Goal: Information Seeking & Learning: Learn about a topic

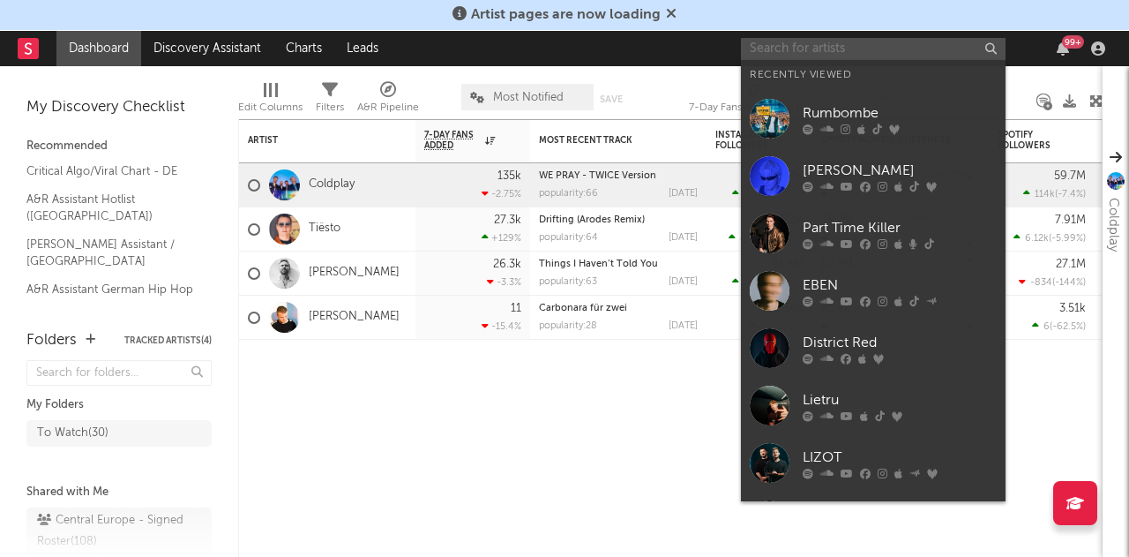
click at [827, 42] on input "text" at bounding box center [873, 49] width 265 height 22
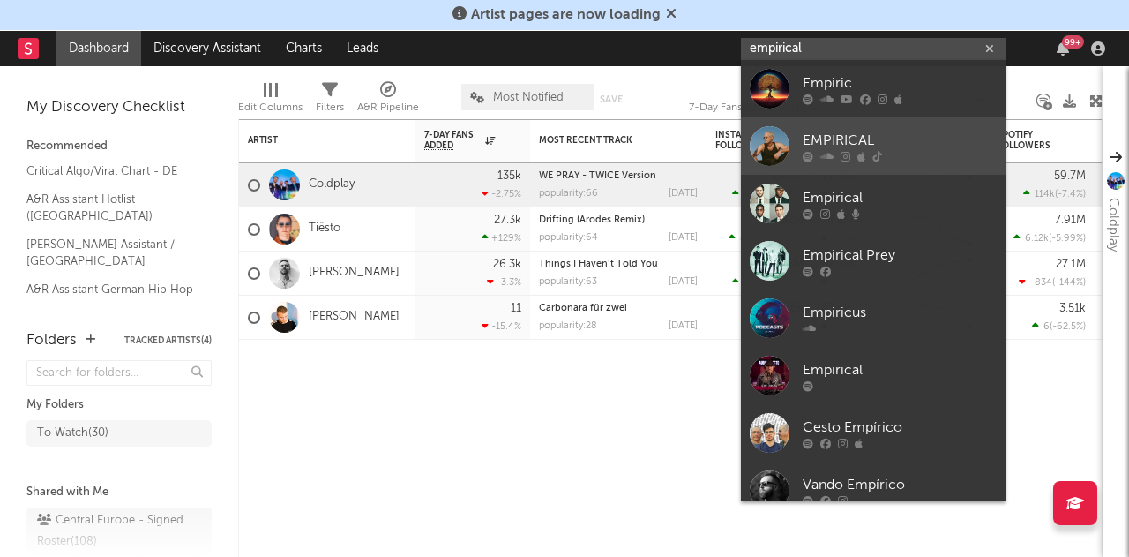
type input "empirical"
click at [877, 139] on div "EMPIRICAL" at bounding box center [900, 141] width 194 height 21
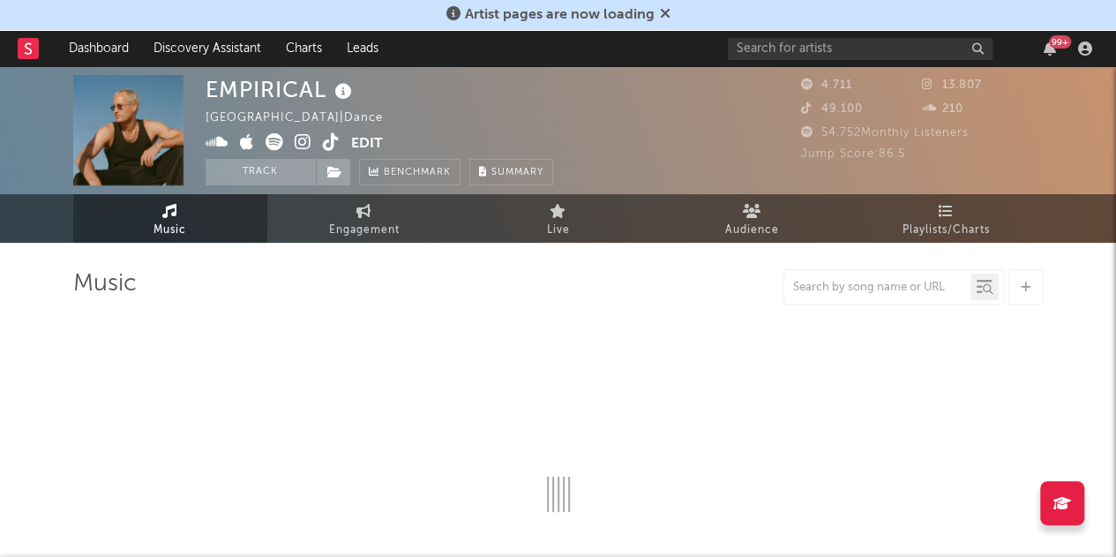
select select "1w"
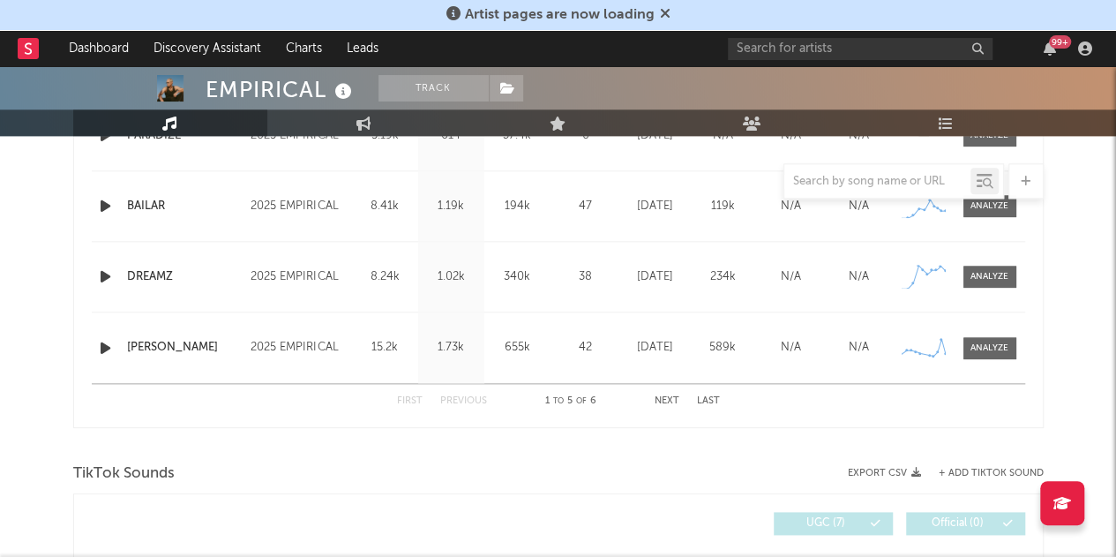
scroll to position [529, 0]
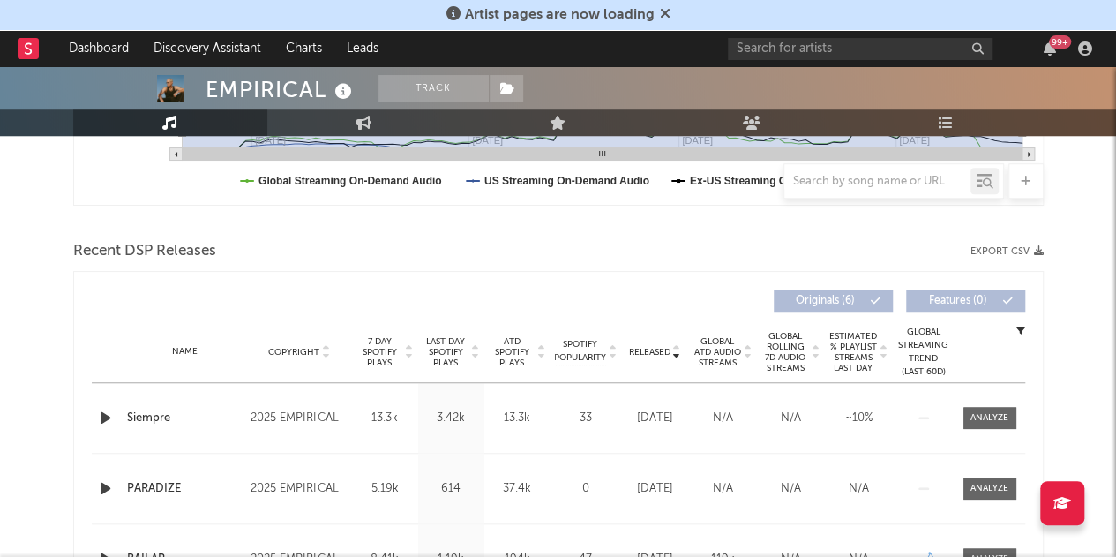
click at [478, 353] on icon at bounding box center [475, 355] width 9 height 7
click at [676, 356] on icon at bounding box center [676, 355] width 9 height 7
click at [994, 412] on div at bounding box center [990, 417] width 38 height 13
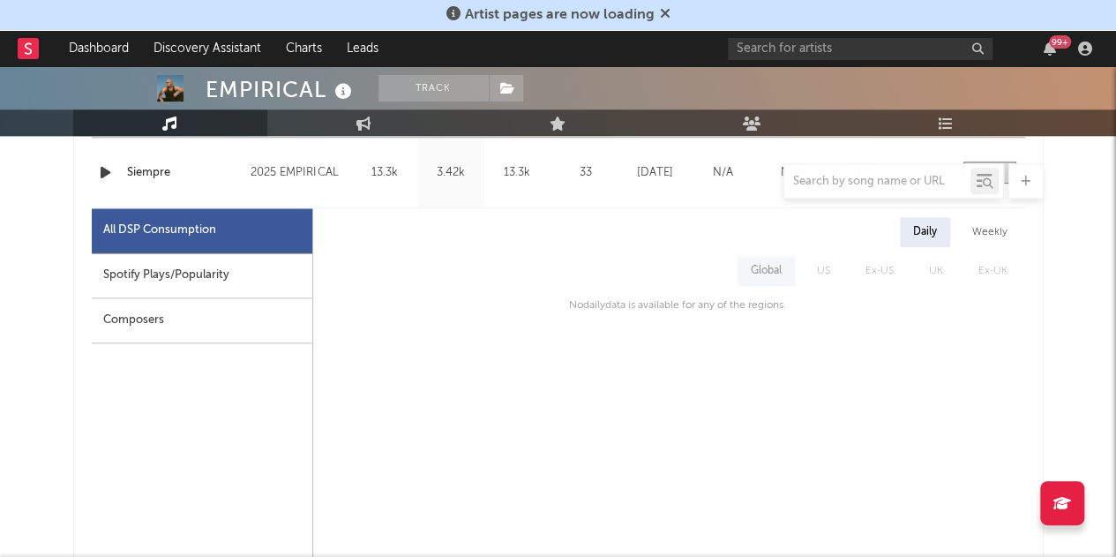
scroll to position [794, 0]
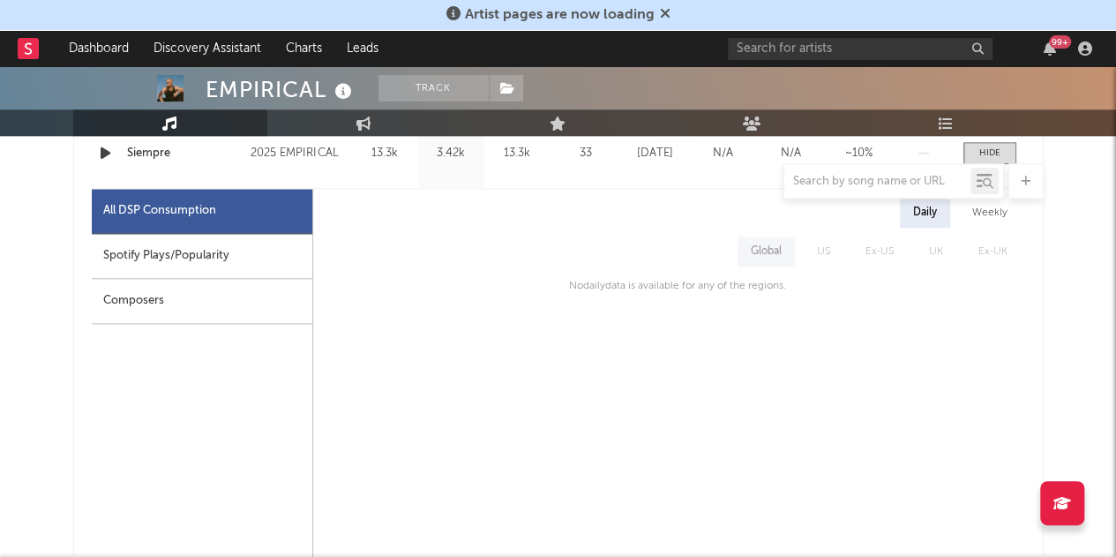
click at [179, 244] on div "Spotify Plays/Popularity" at bounding box center [202, 256] width 221 height 45
select select "1w"
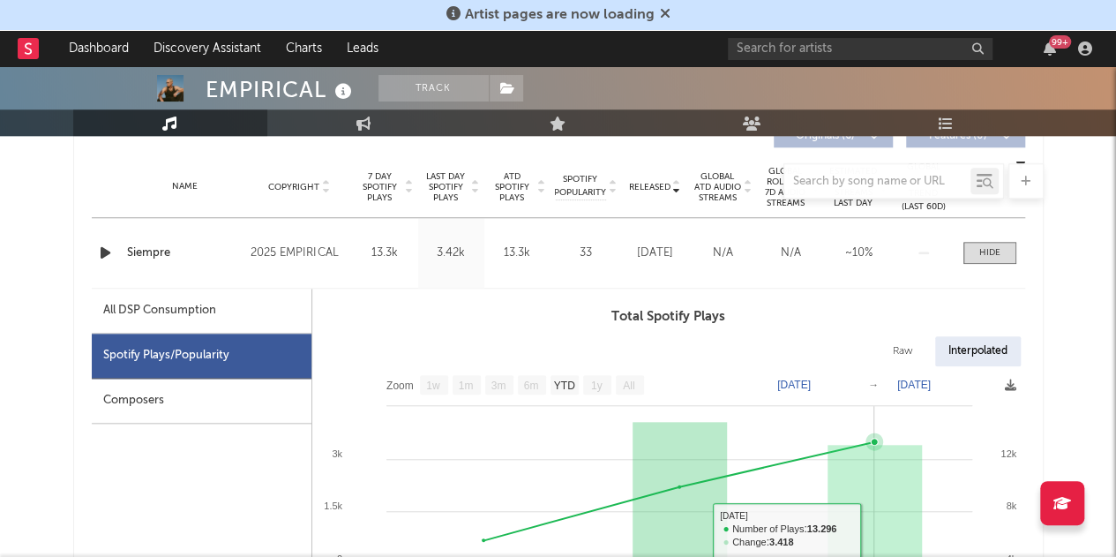
scroll to position [529, 0]
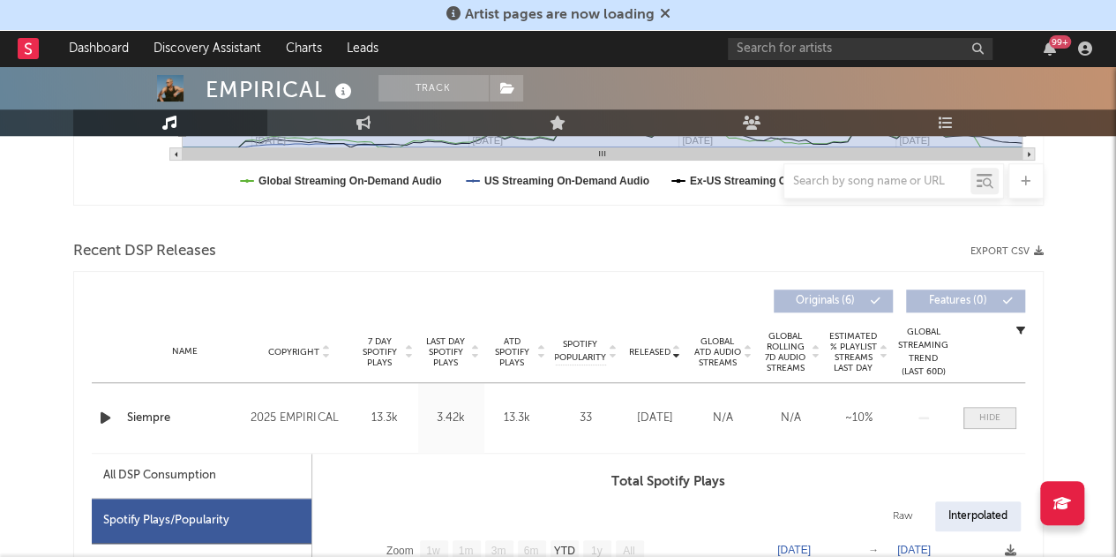
click at [987, 411] on div at bounding box center [989, 417] width 21 height 13
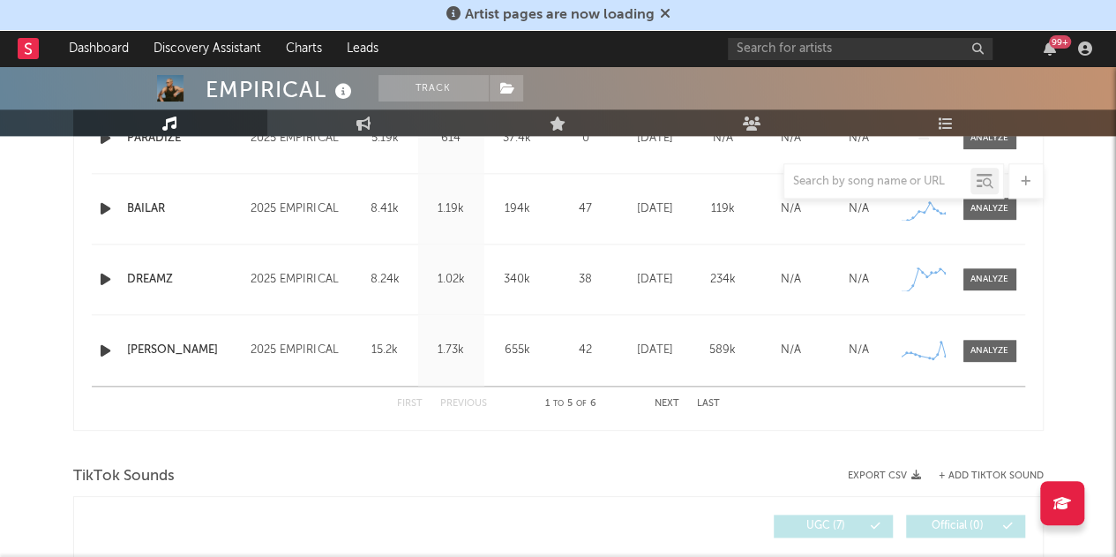
scroll to position [882, 0]
